Goal: Task Accomplishment & Management: Manage account settings

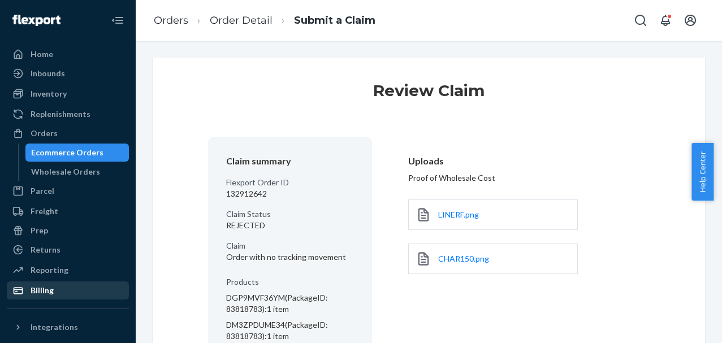
click at [62, 292] on div "Billing" at bounding box center [68, 291] width 120 height 16
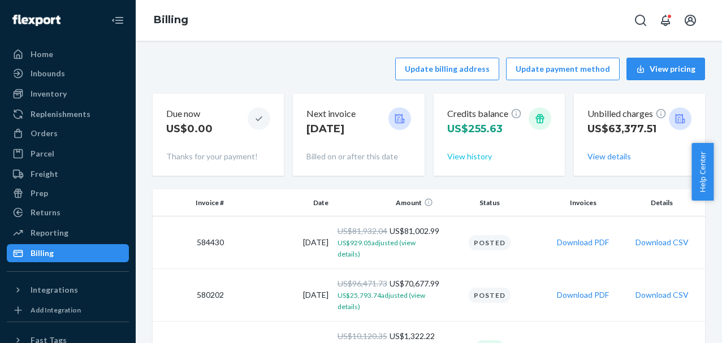
click at [457, 159] on button "View history" at bounding box center [469, 156] width 45 height 11
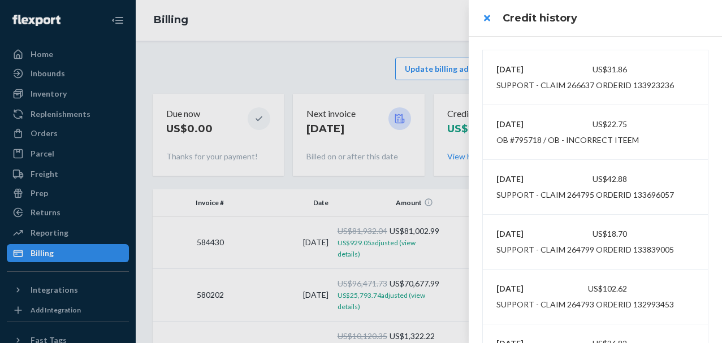
click at [596, 63] on div "8/22/2025 US$31.86 SUPPORT - CLAIM 266637 orderId 133923236" at bounding box center [595, 78] width 198 height 32
click at [591, 71] on div "US$31.86" at bounding box center [595, 69] width 66 height 11
click at [544, 85] on div "SUPPORT - CLAIM 266637 orderId 133923236" at bounding box center [585, 85] width 178 height 11
drag, startPoint x: 630, startPoint y: 85, endPoint x: 676, endPoint y: 86, distance: 45.8
click at [676, 86] on div "SUPPORT - CLAIM 266637 orderId 133923236" at bounding box center [595, 85] width 207 height 11
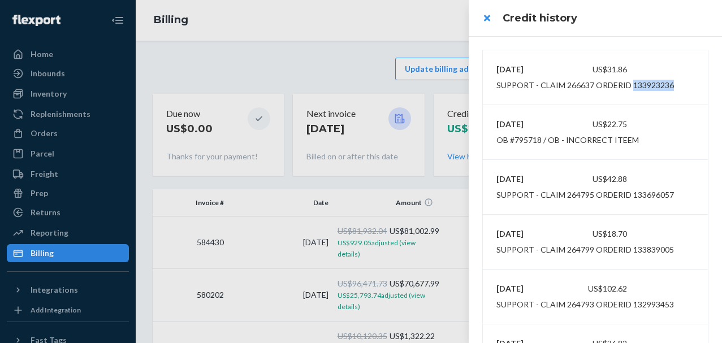
copy div "133923236"
click at [52, 146] on div at bounding box center [361, 171] width 722 height 343
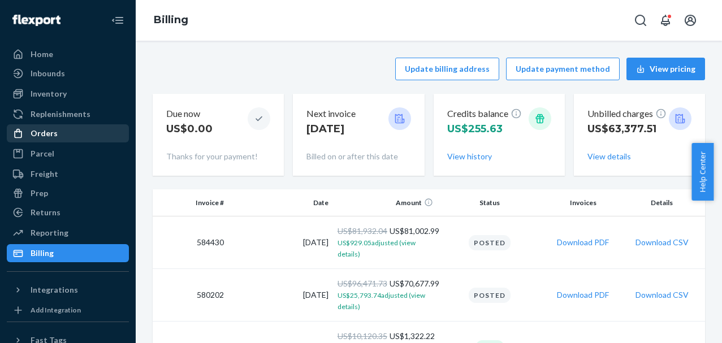
click at [54, 136] on div "Orders" at bounding box center [44, 133] width 27 height 11
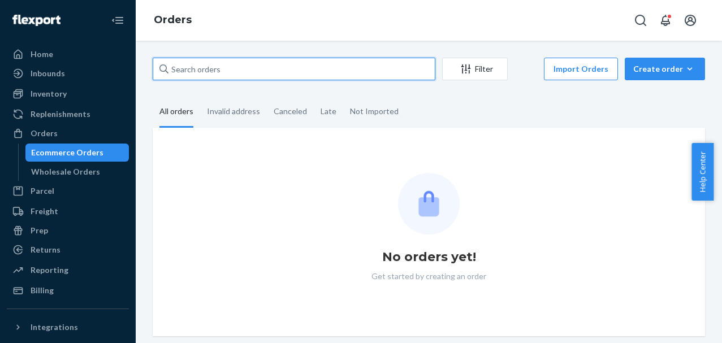
click at [211, 71] on input "text" at bounding box center [294, 69] width 283 height 23
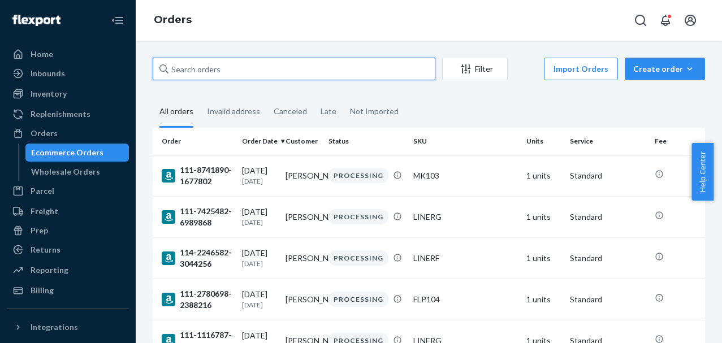
paste input "133923236"
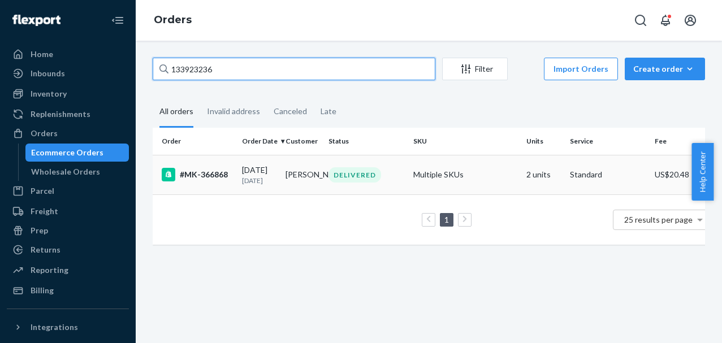
type input "133923236"
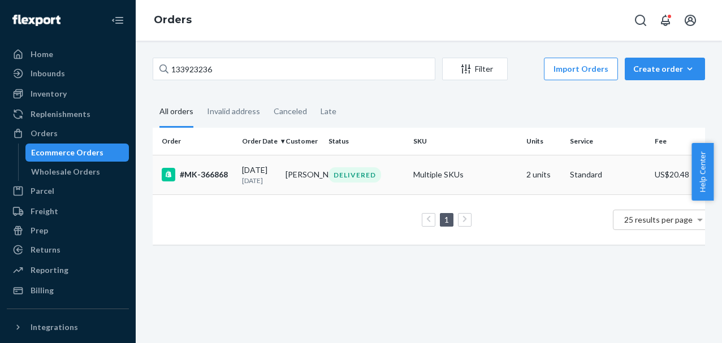
click at [222, 178] on div "#MK-366868" at bounding box center [197, 175] width 71 height 14
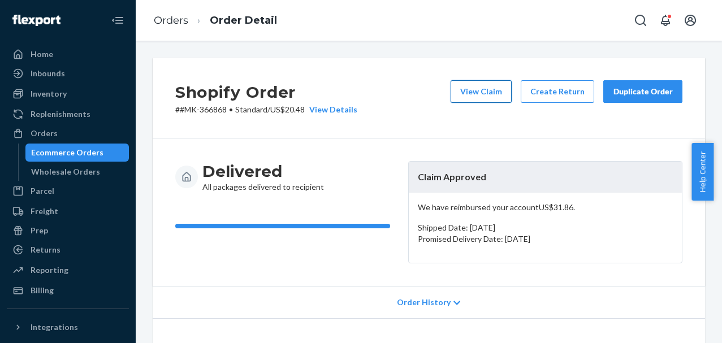
click at [478, 95] on button "View Claim" at bounding box center [481, 91] width 61 height 23
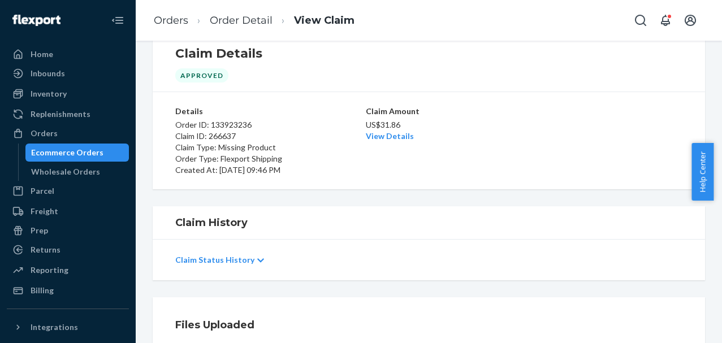
scroll to position [57, 0]
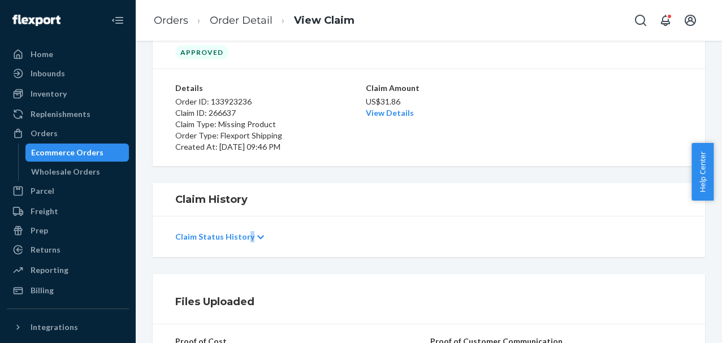
click at [245, 241] on p "Claim Status History" at bounding box center [214, 236] width 79 height 11
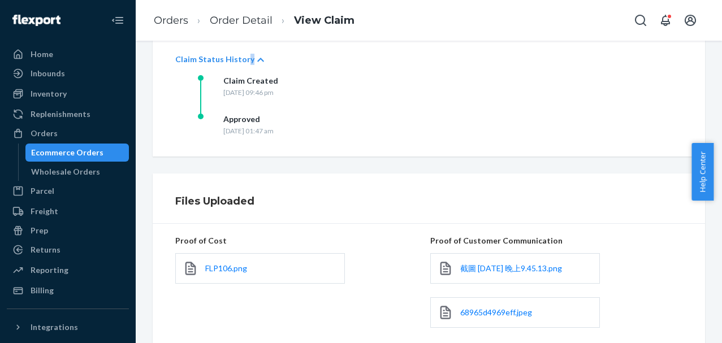
scroll to position [335, 0]
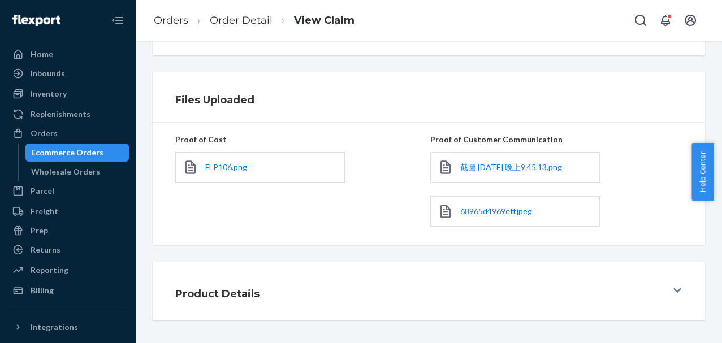
click at [497, 220] on div "68965d4969eff.jpeg" at bounding box center [515, 211] width 170 height 31
click at [499, 215] on span "68965d4969eff.jpeg" at bounding box center [496, 211] width 72 height 10
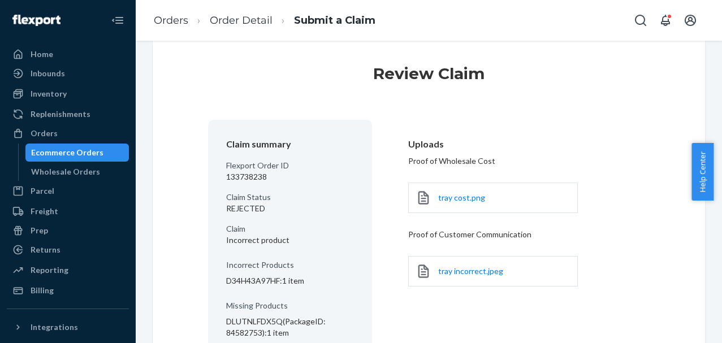
scroll to position [158, 0]
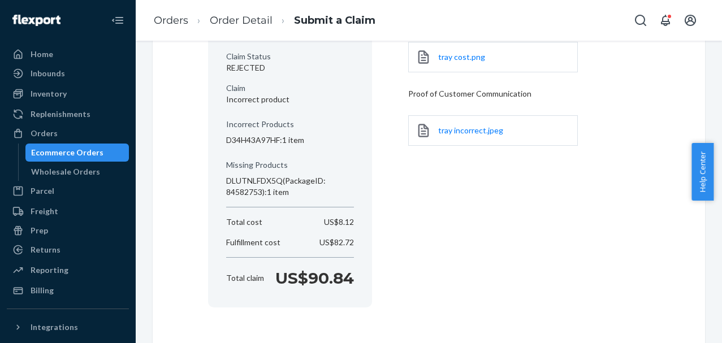
click at [488, 135] on link "tray incorrect.jpeg" at bounding box center [470, 130] width 65 height 11
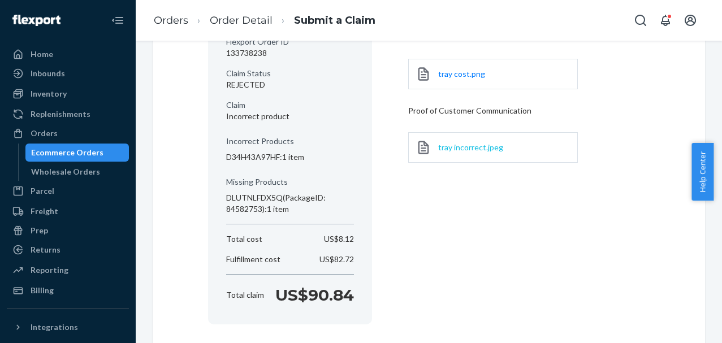
scroll to position [124, 0]
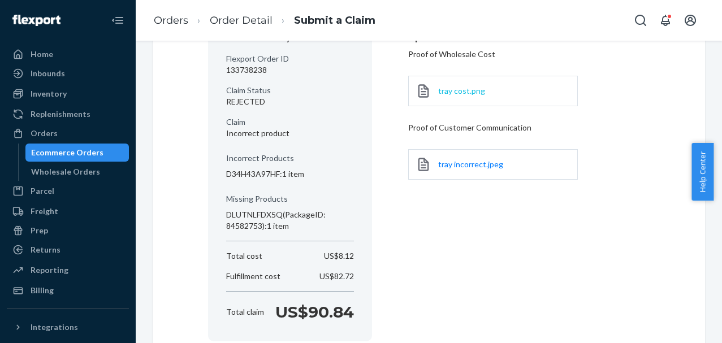
click at [469, 93] on span "tray cost.png" at bounding box center [461, 91] width 47 height 10
click at [453, 91] on span "tray cost.png" at bounding box center [461, 91] width 47 height 10
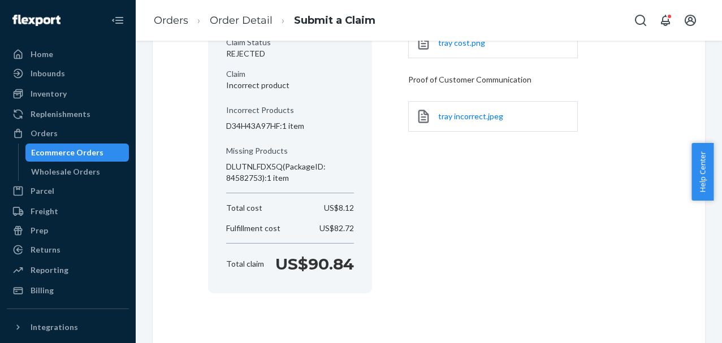
click at [249, 14] on li "Order Detail" at bounding box center [230, 20] width 84 height 15
click at [249, 19] on link "Order Detail" at bounding box center [241, 20] width 63 height 12
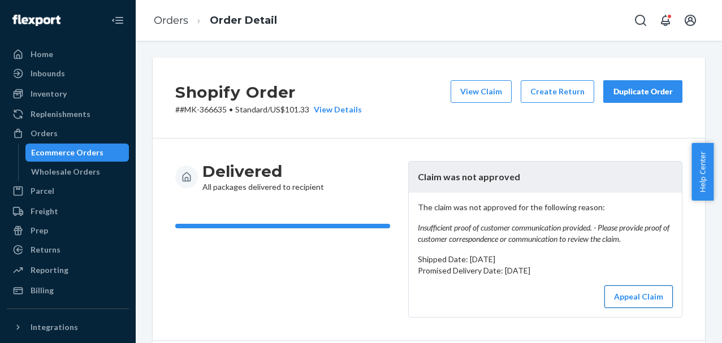
click at [628, 296] on button "Appeal Claim" at bounding box center [638, 297] width 68 height 23
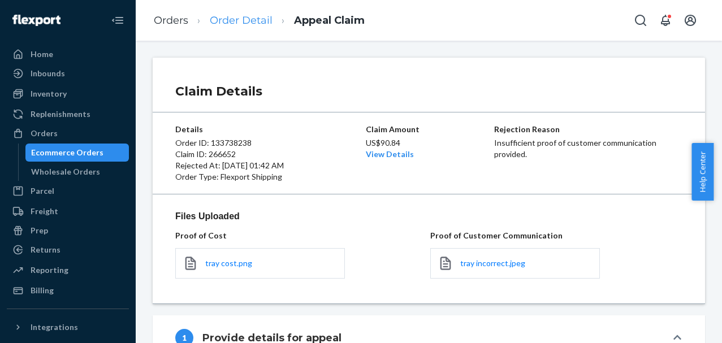
click at [261, 24] on link "Order Detail" at bounding box center [241, 20] width 63 height 12
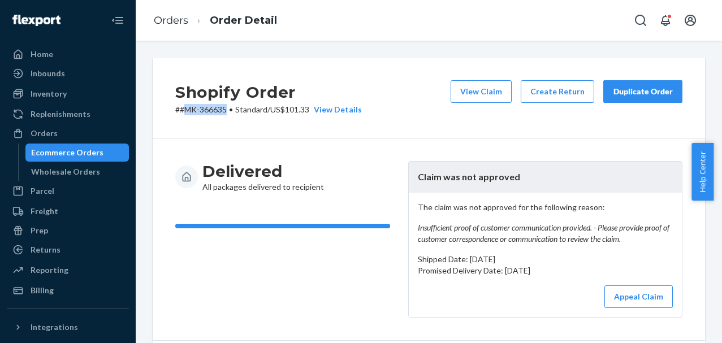
drag, startPoint x: 191, startPoint y: 107, endPoint x: 237, endPoint y: 106, distance: 45.8
click at [225, 108] on p "# #MK-366635 • Standard / US$101.33 View Details" at bounding box center [268, 109] width 187 height 11
copy p "MK-366635"
click at [641, 303] on button "Appeal Claim" at bounding box center [638, 297] width 68 height 23
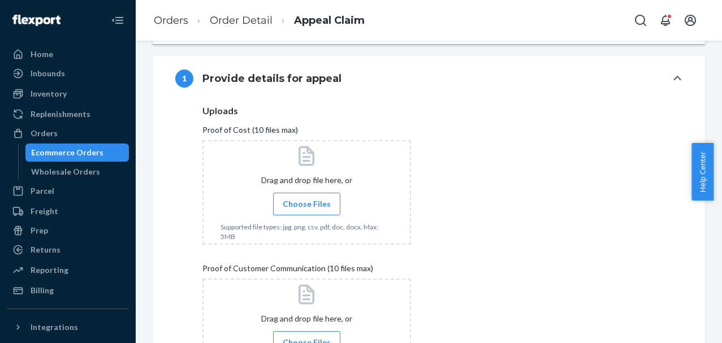
scroll to position [281, 0]
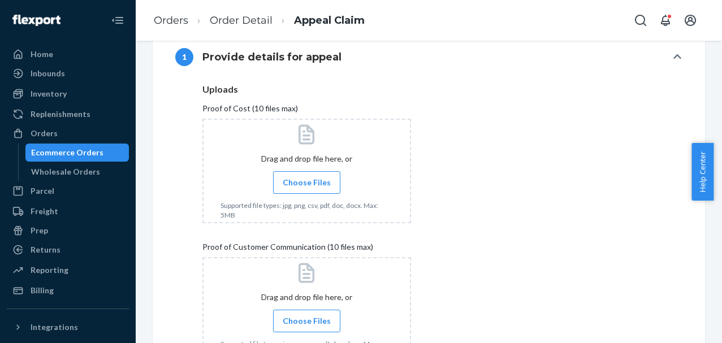
click at [295, 317] on span "Choose Files" at bounding box center [307, 320] width 48 height 11
click at [306, 317] on input "Choose Files" at bounding box center [306, 321] width 1 height 12
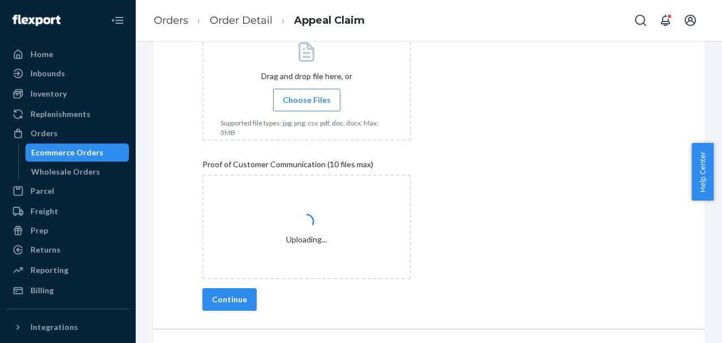
scroll to position [440, 0]
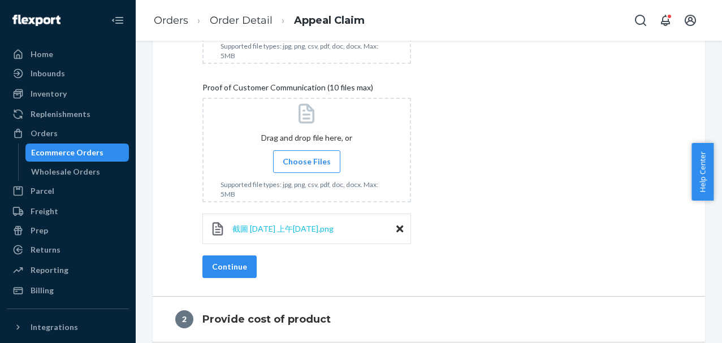
click at [312, 227] on span "截圖 [DATE] 上午[DATE].png" at bounding box center [282, 229] width 101 height 10
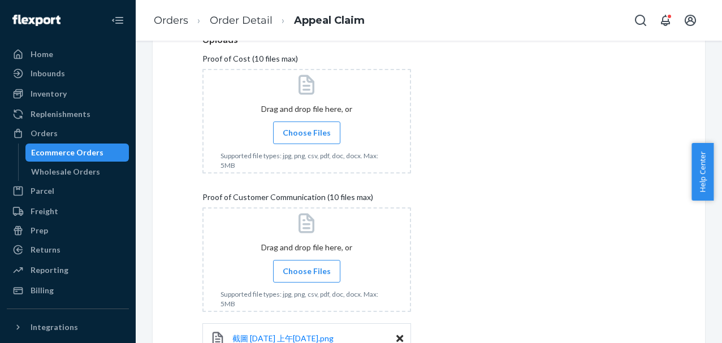
click at [307, 133] on input "Choose Files" at bounding box center [306, 133] width 1 height 12
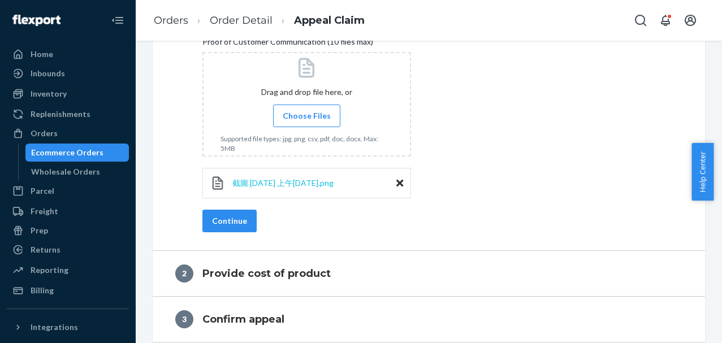
scroll to position [415, 0]
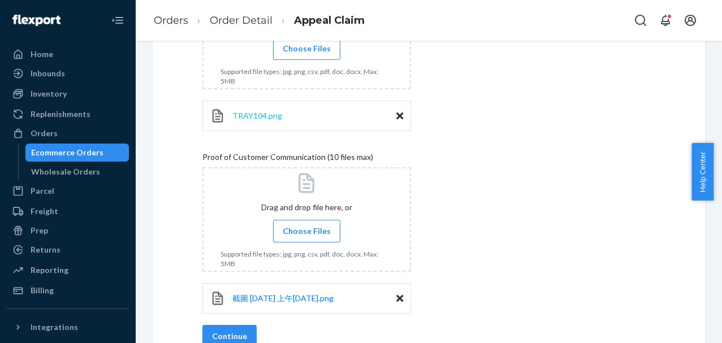
click at [246, 115] on span "TRAY104.png" at bounding box center [257, 116] width 50 height 10
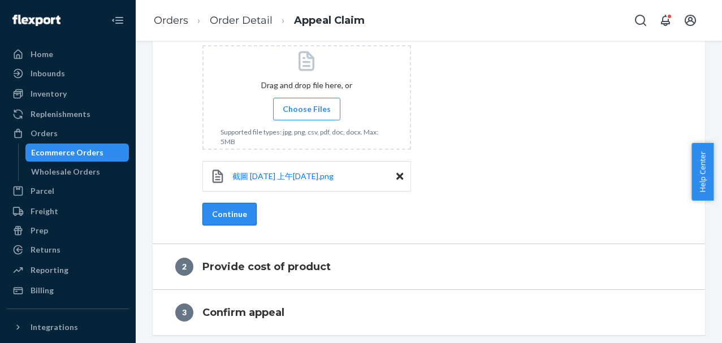
click at [223, 214] on button "Continue" at bounding box center [229, 214] width 54 height 23
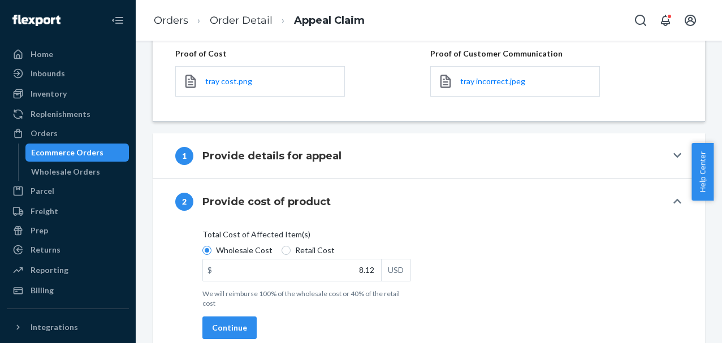
scroll to position [161, 0]
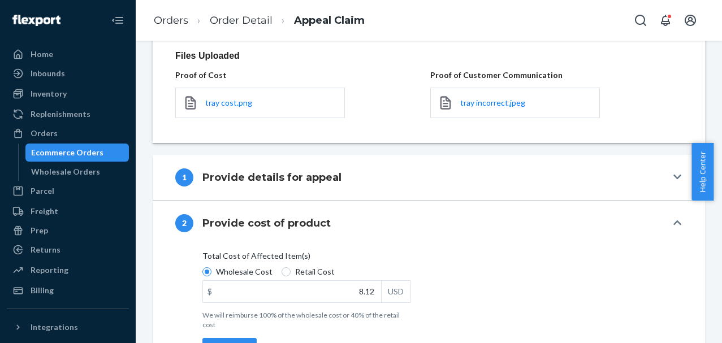
click at [237, 107] on link "tray cost.png" at bounding box center [228, 102] width 47 height 11
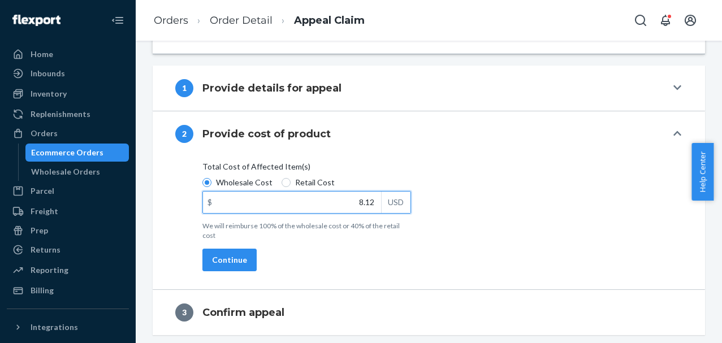
click at [328, 202] on input "8.12" at bounding box center [292, 202] width 178 height 21
type input "20.30"
click at [245, 253] on button "Continue" at bounding box center [229, 260] width 54 height 23
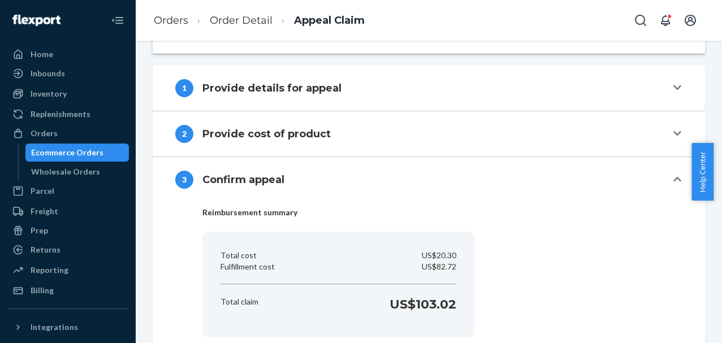
scroll to position [322, 0]
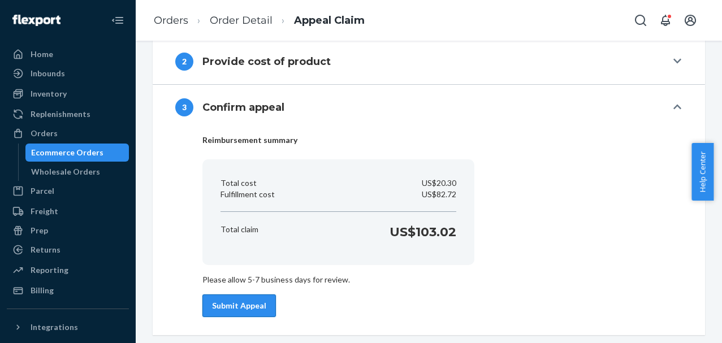
click at [248, 309] on button "Submit Appeal" at bounding box center [238, 306] width 73 height 23
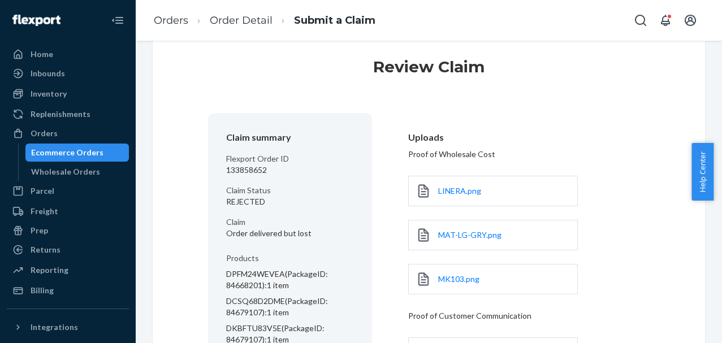
scroll to position [213, 0]
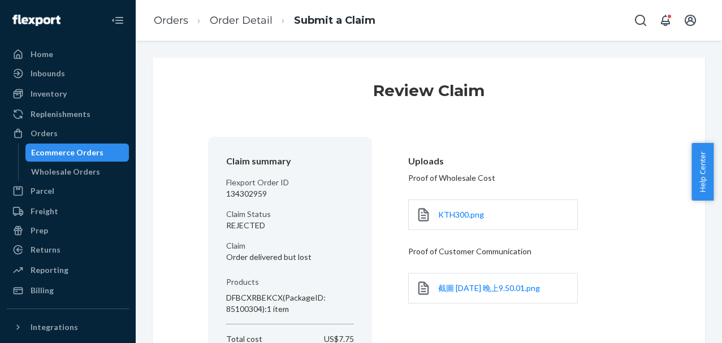
scroll to position [131, 0]
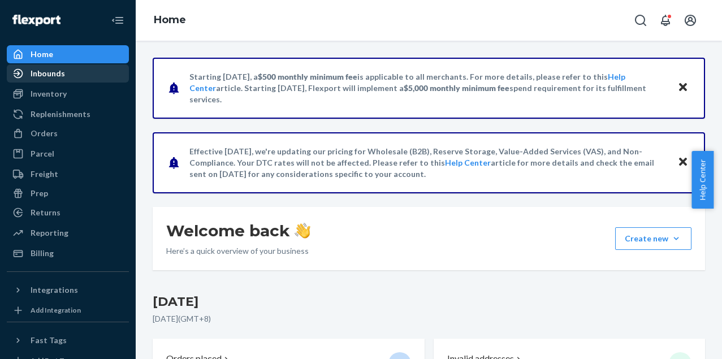
click at [70, 72] on div "Inbounds" at bounding box center [68, 74] width 120 height 16
